Goal: Task Accomplishment & Management: Manage account settings

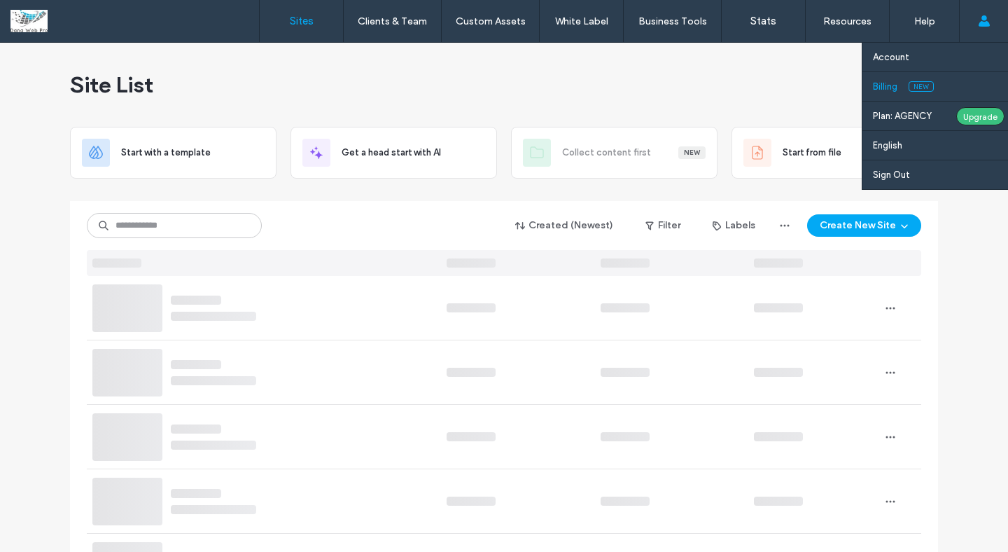
click at [889, 83] on label "Billing" at bounding box center [885, 86] width 25 height 11
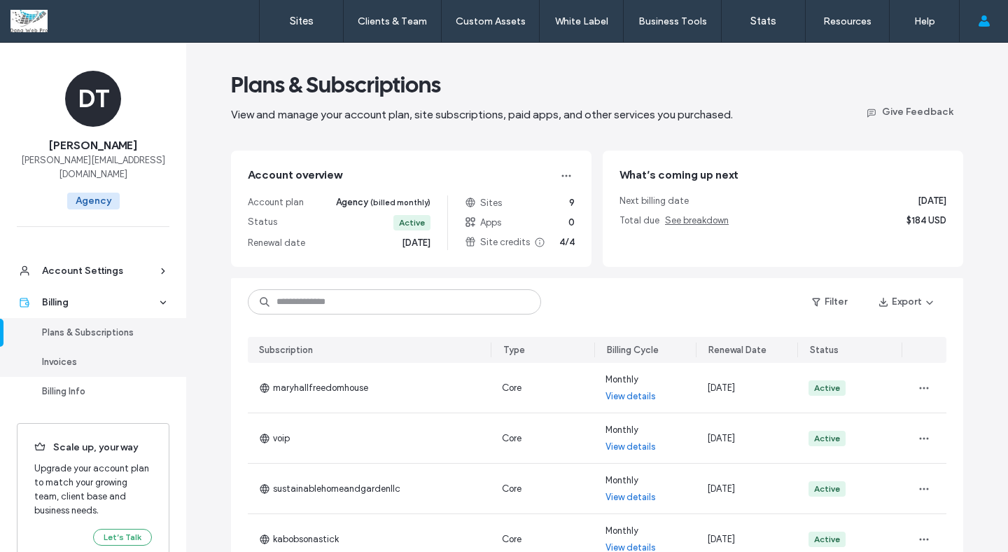
click at [87, 357] on link "Invoices" at bounding box center [93, 361] width 186 height 29
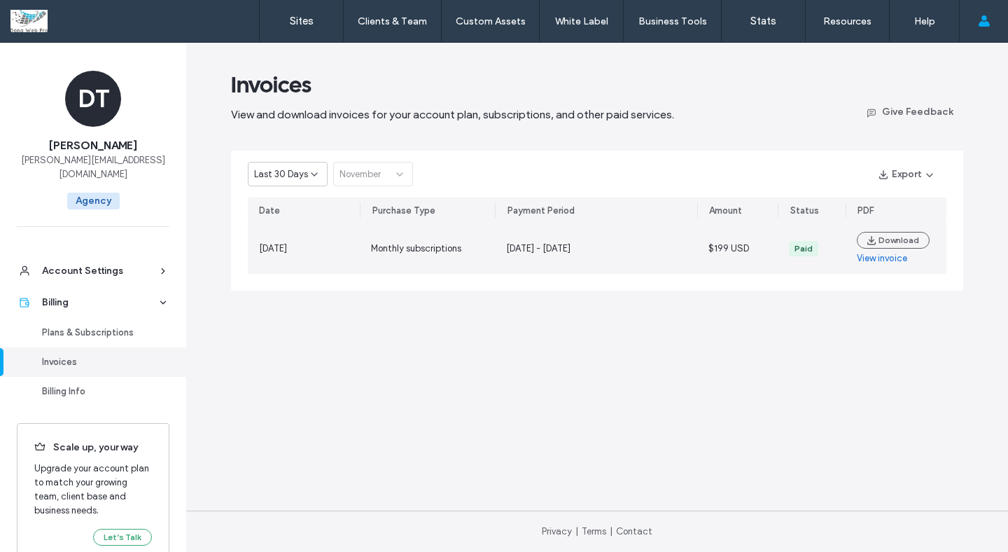
click at [872, 256] on link "View invoice" at bounding box center [882, 258] width 50 height 14
